Goal: Information Seeking & Learning: Understand process/instructions

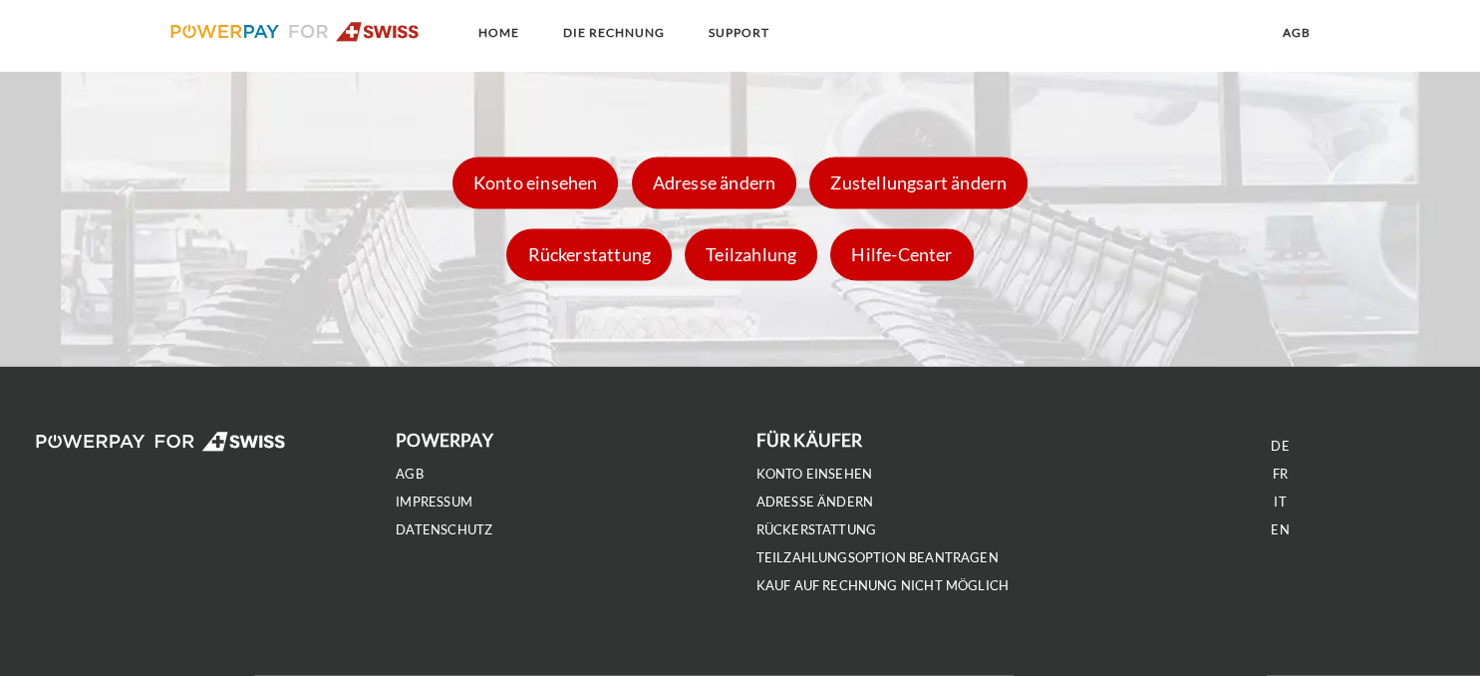
scroll to position [2946, 0]
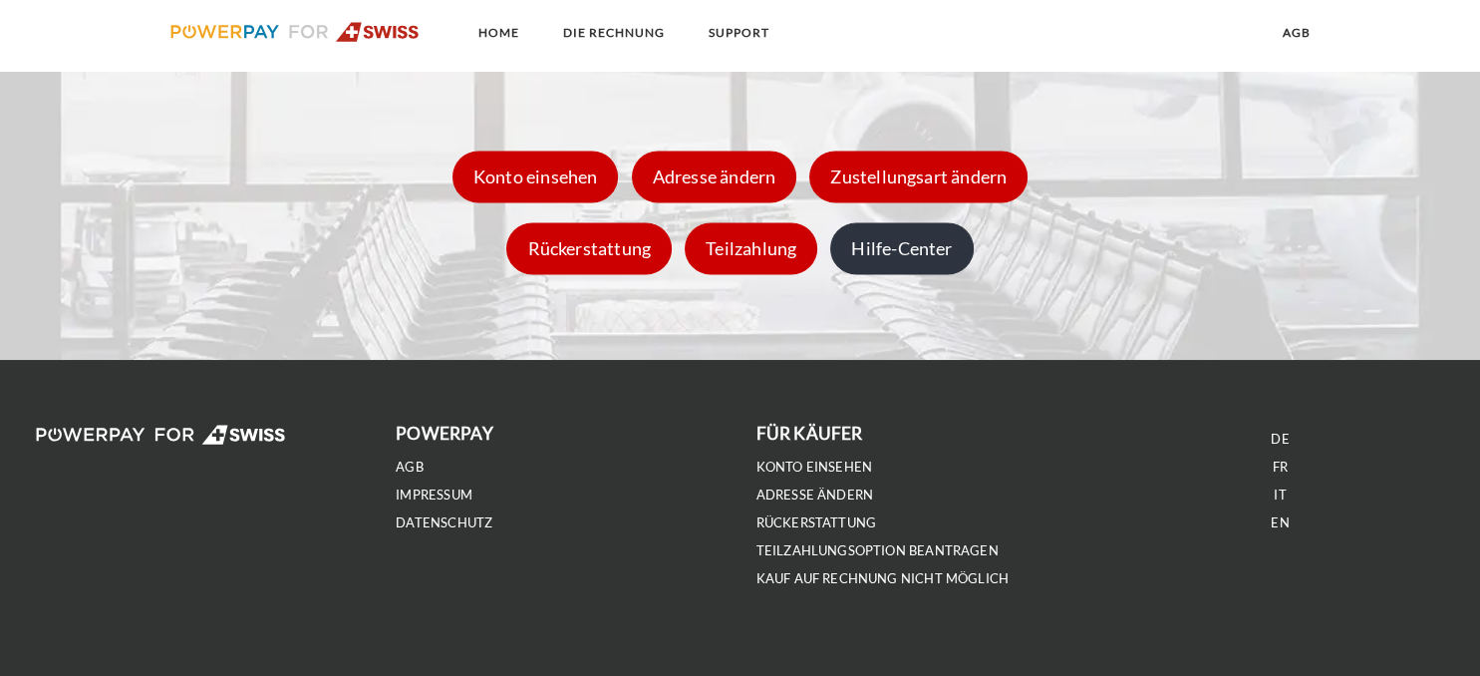
click at [869, 242] on div "Hilfe-Center" at bounding box center [901, 248] width 143 height 52
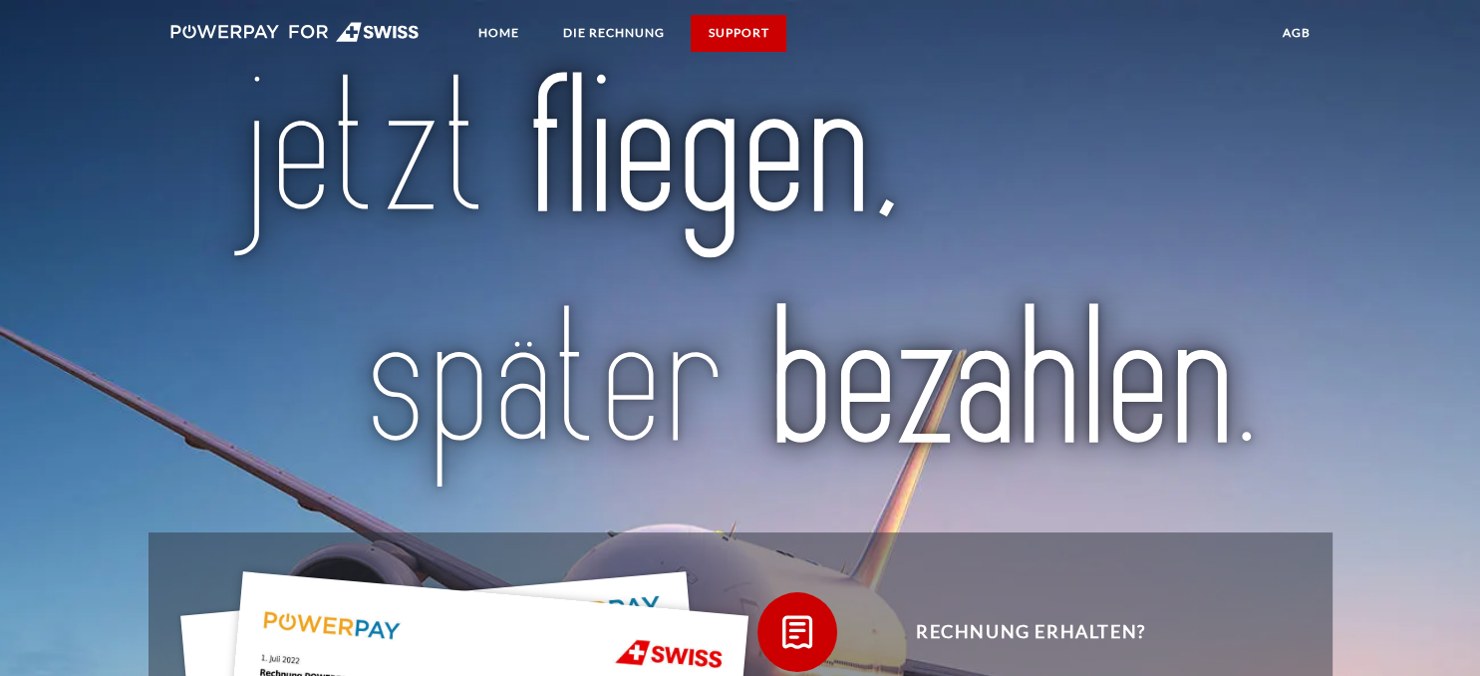
click at [727, 26] on link "SUPPORT" at bounding box center [738, 33] width 95 height 36
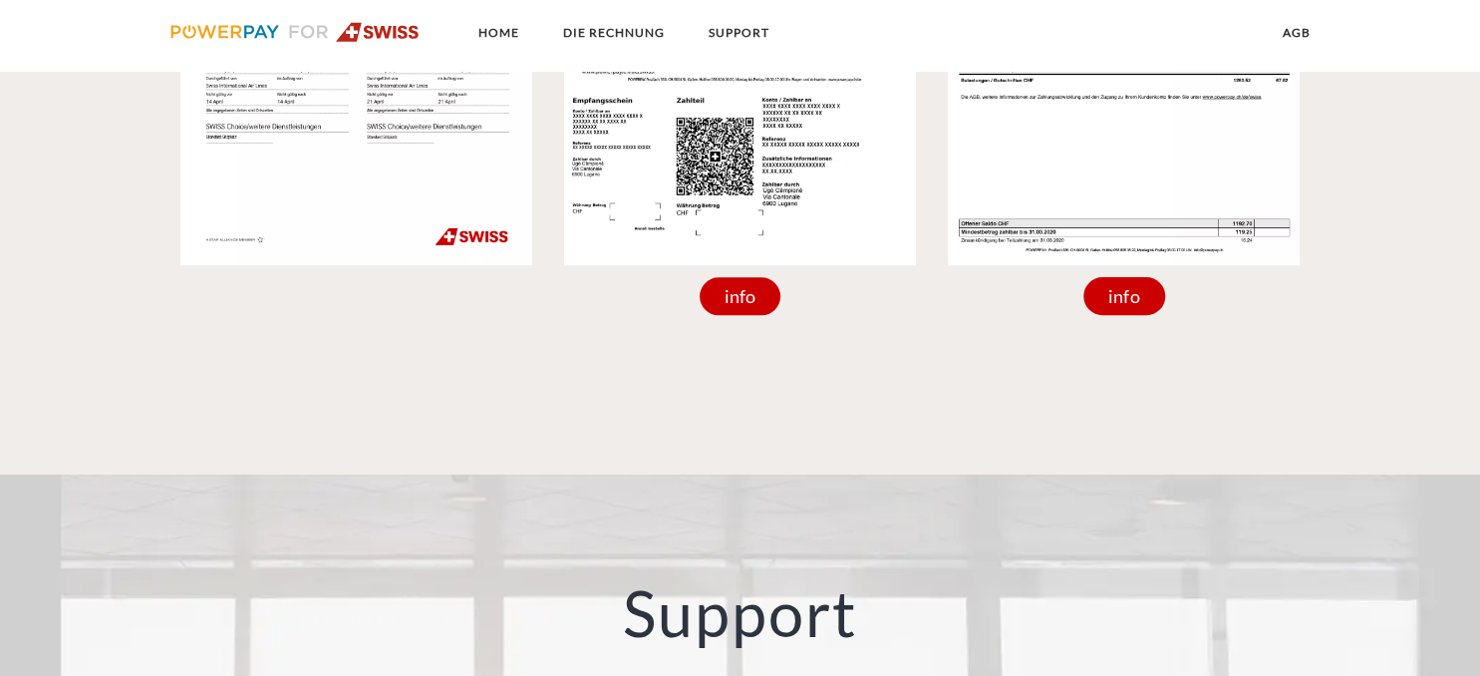
scroll to position [2024, 0]
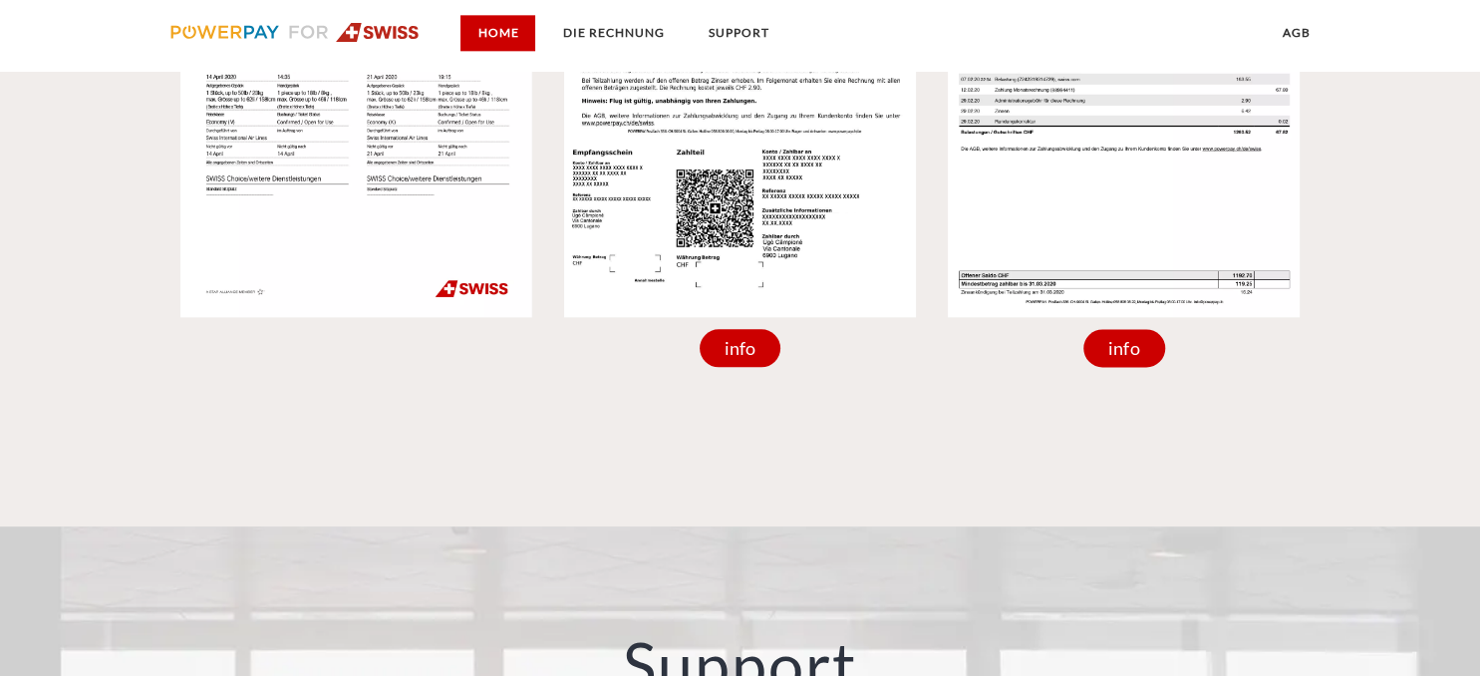
click at [498, 32] on link "Home" at bounding box center [497, 33] width 75 height 36
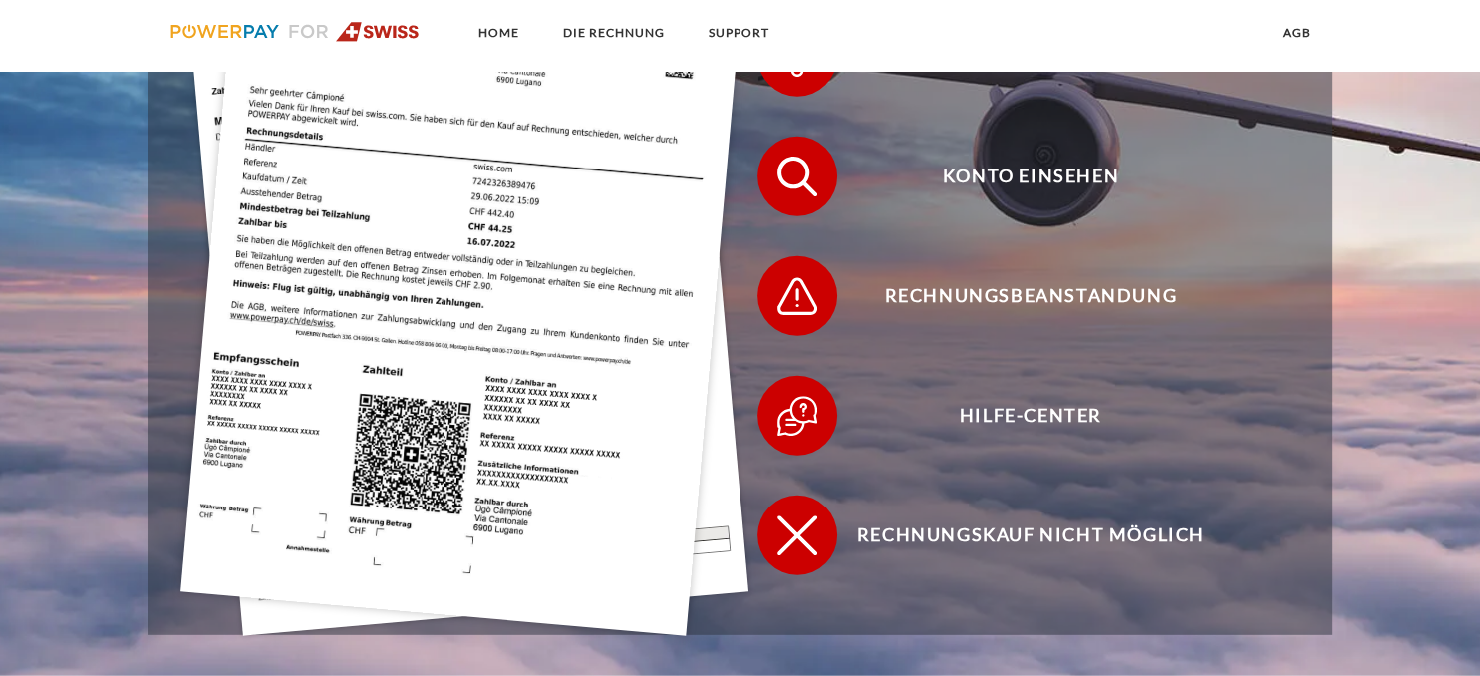
scroll to position [631, 0]
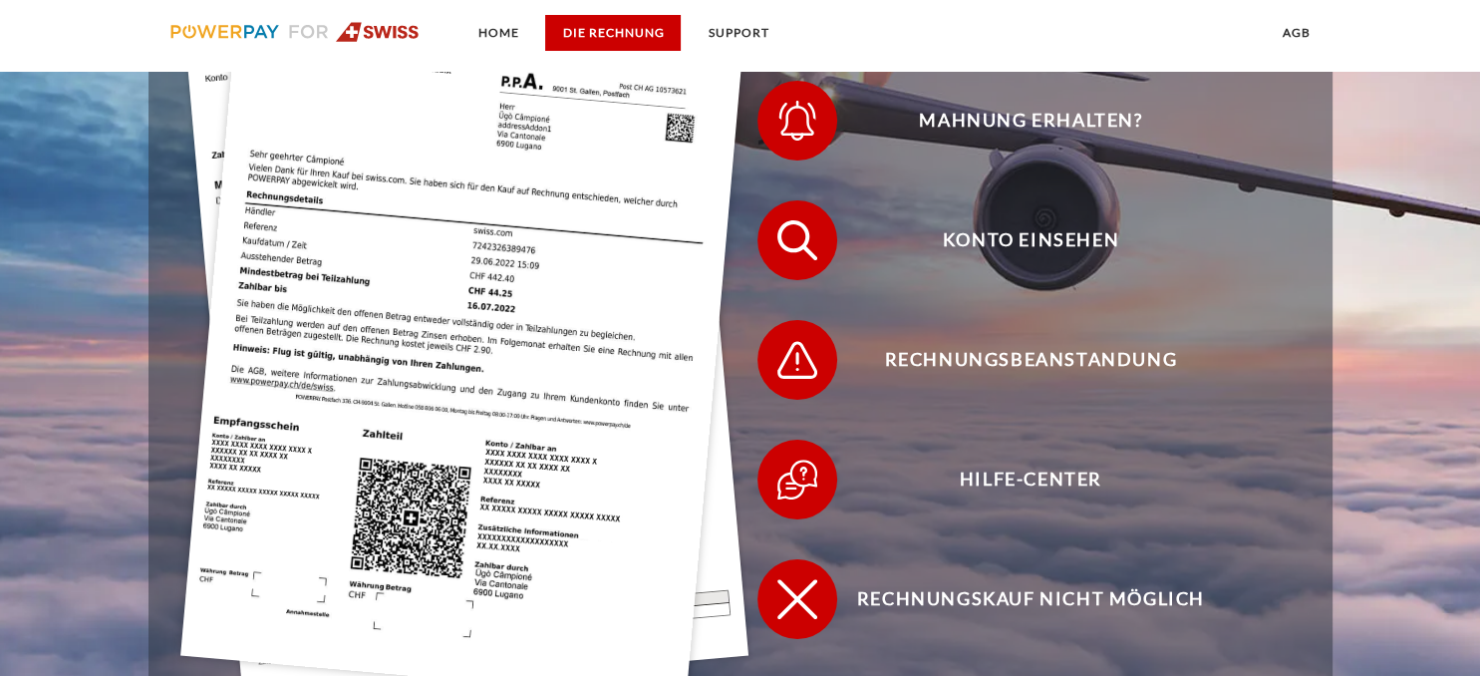
click at [584, 36] on link "DIE RECHNUNG" at bounding box center [613, 33] width 136 height 36
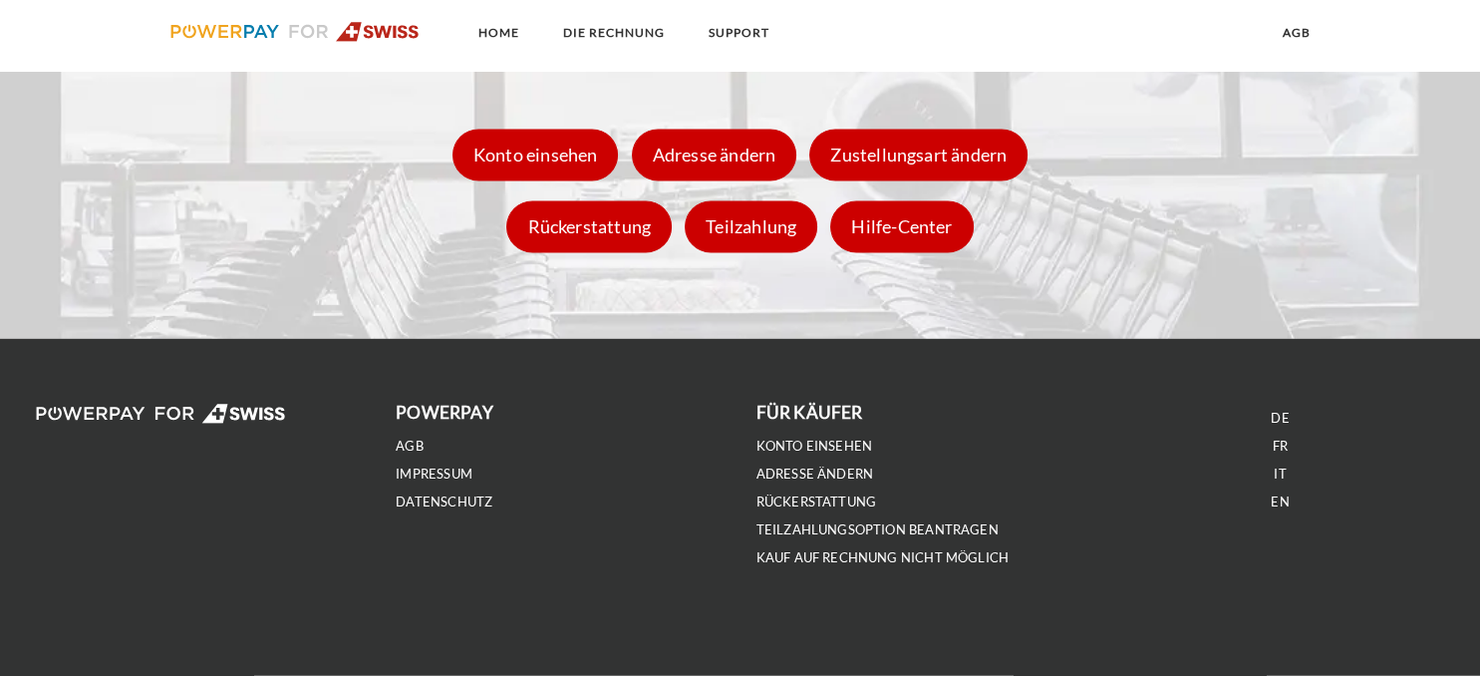
scroll to position [2968, 0]
click at [885, 235] on div "Hilfe-Center" at bounding box center [901, 226] width 143 height 52
